Goal: Information Seeking & Learning: Learn about a topic

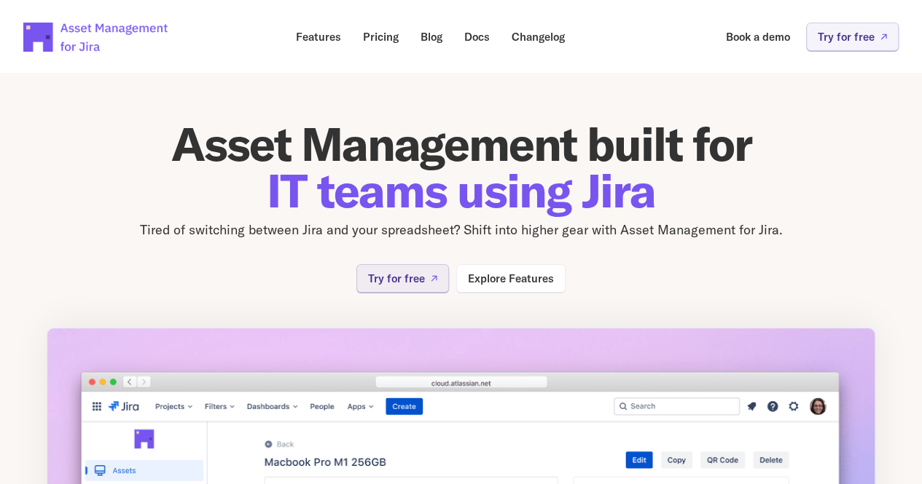
click at [0, 152] on section "Asset Management built for IT teams using Jira Tired of switching between Jira …" at bounding box center [461, 388] width 922 height 674
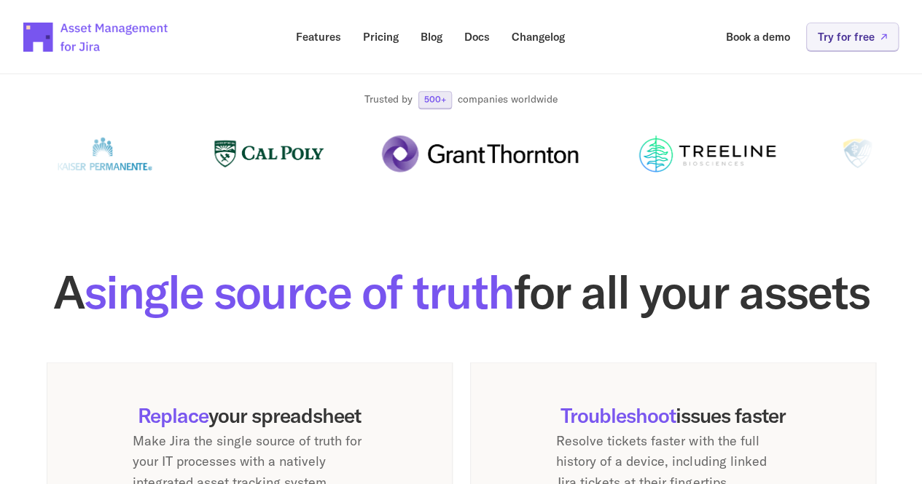
scroll to position [691, 0]
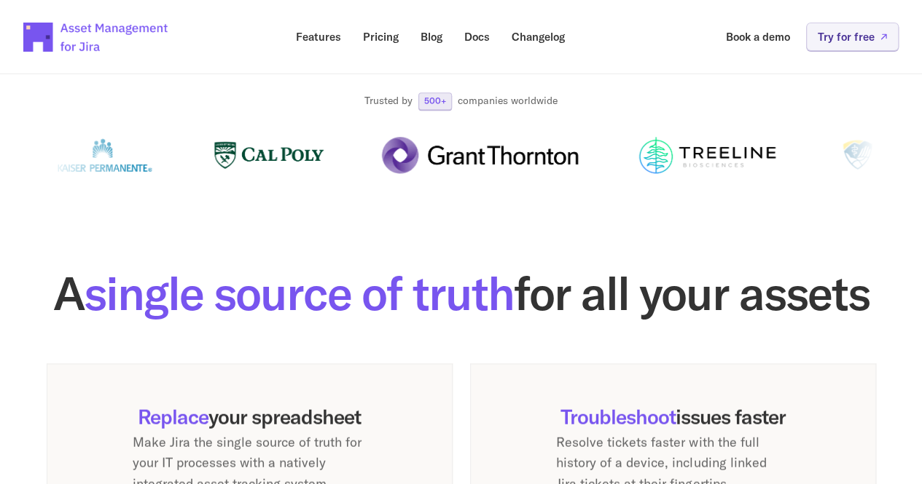
click at [379, 47] on link "Pricing" at bounding box center [381, 37] width 56 height 28
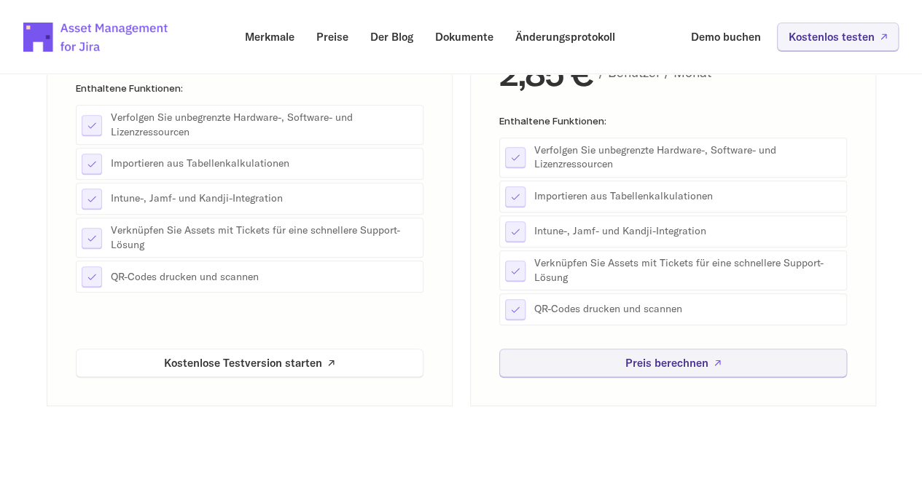
scroll to position [366, 0]
click at [108, 376] on link "Kostenlose Testversion starten" at bounding box center [249, 363] width 347 height 28
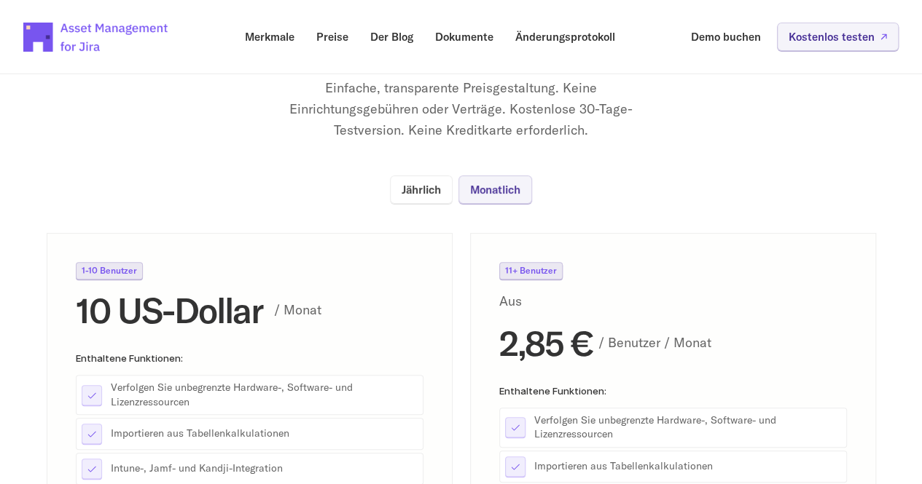
scroll to position [0, 0]
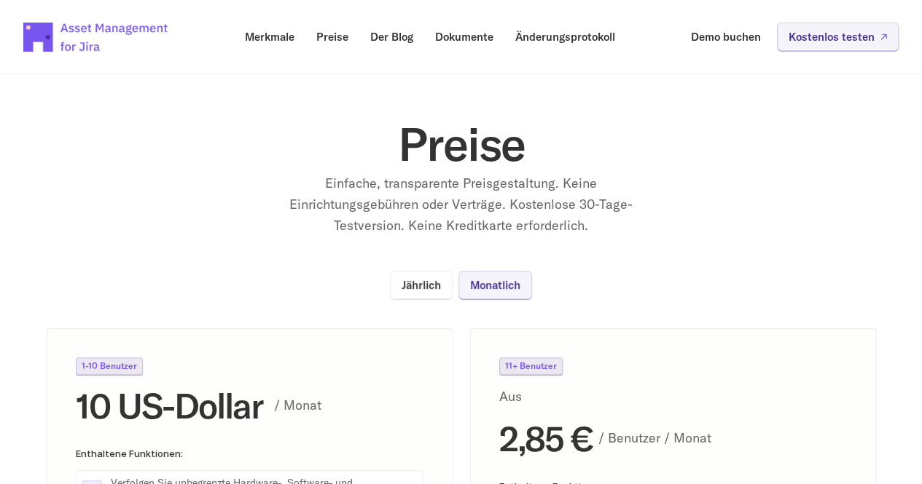
click at [278, 41] on font "Merkmale" at bounding box center [270, 37] width 50 height 14
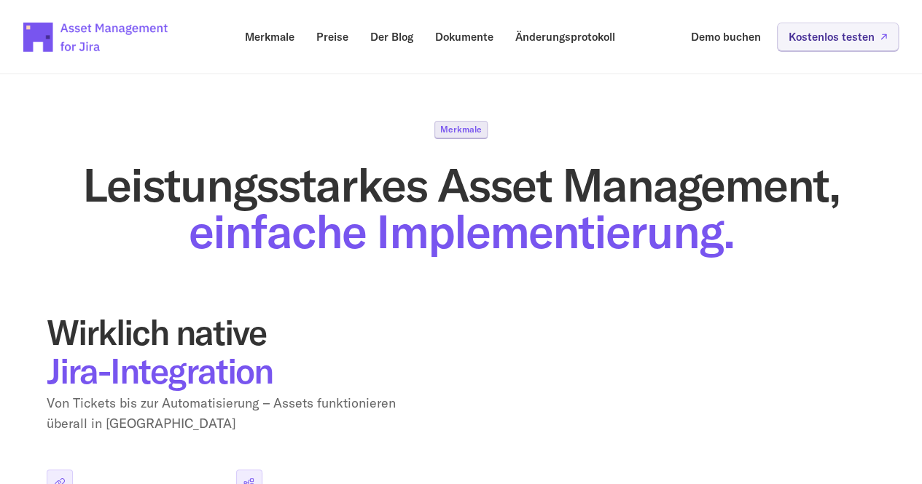
click at [65, 44] on img at bounding box center [96, 37] width 146 height 51
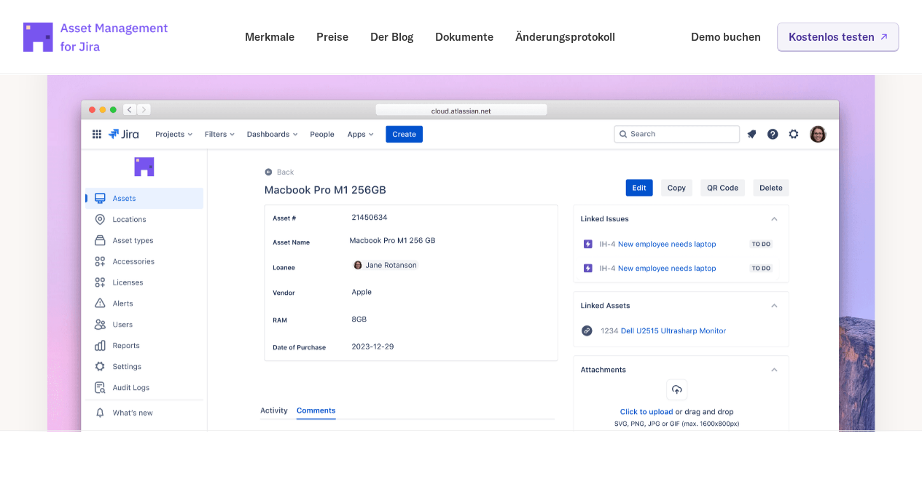
scroll to position [295, 0]
